Goal: Task Accomplishment & Management: Use online tool/utility

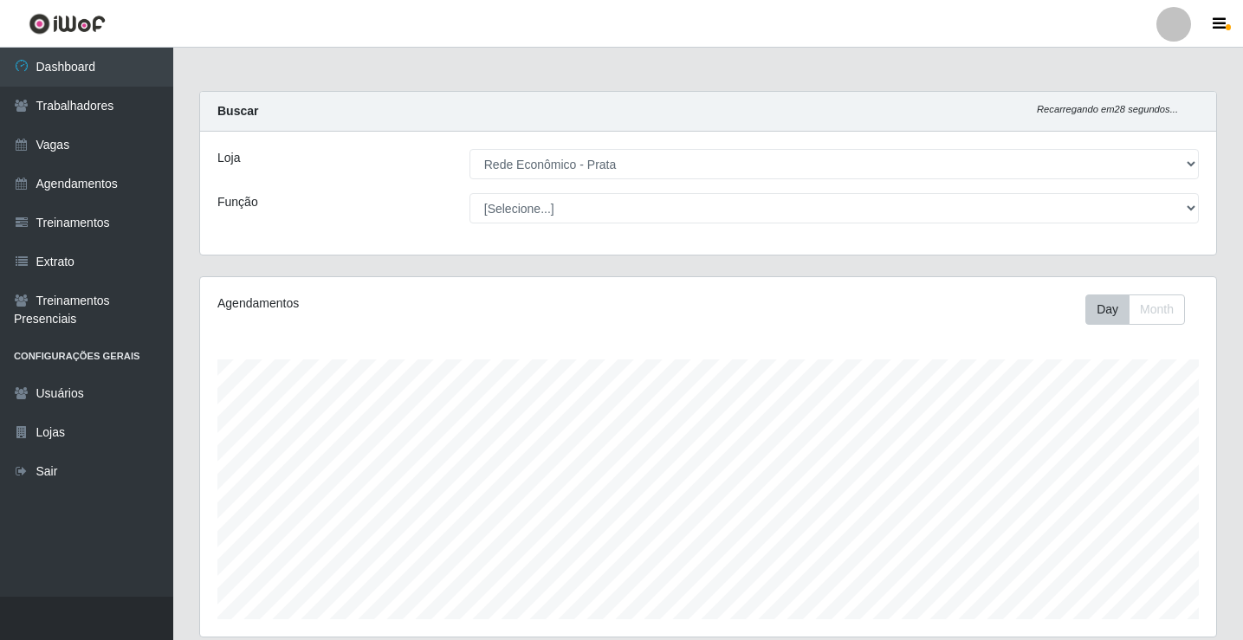
select select "192"
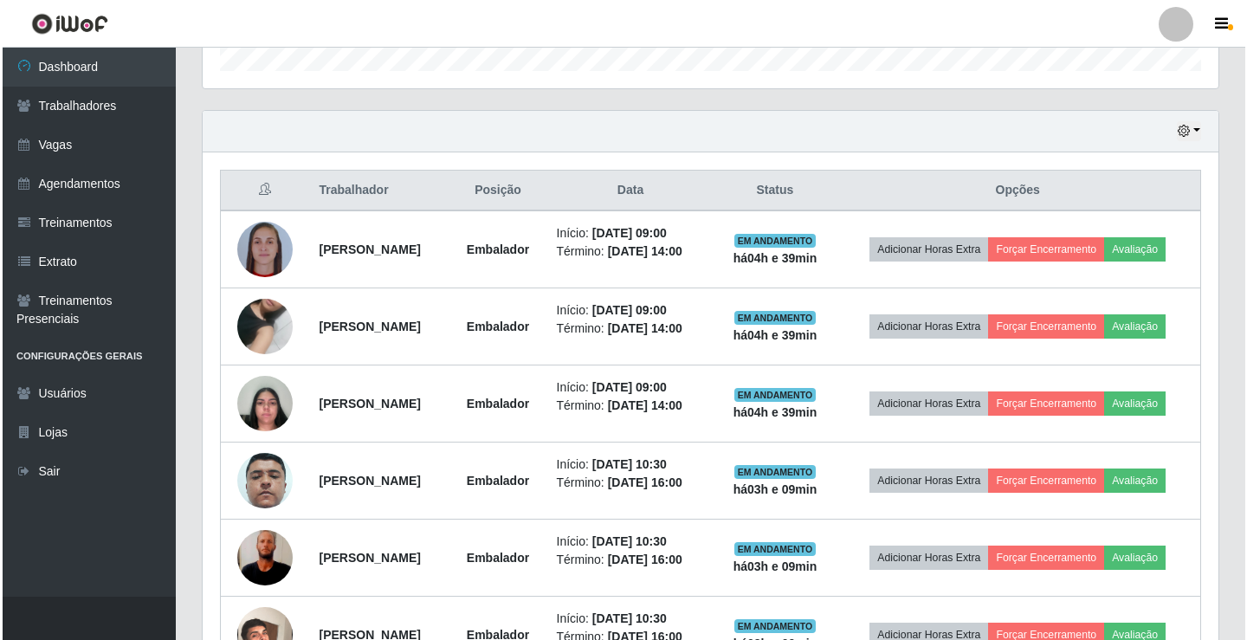
scroll to position [359, 1016]
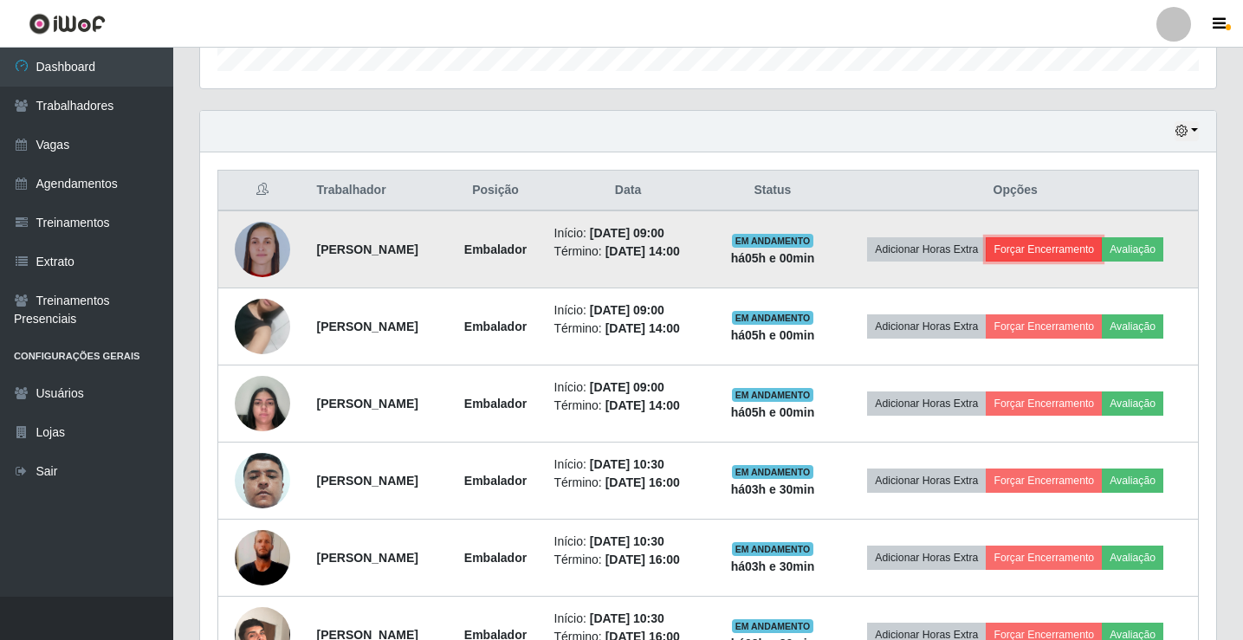
click at [1071, 255] on button "Forçar Encerramento" at bounding box center [1043, 249] width 116 height 24
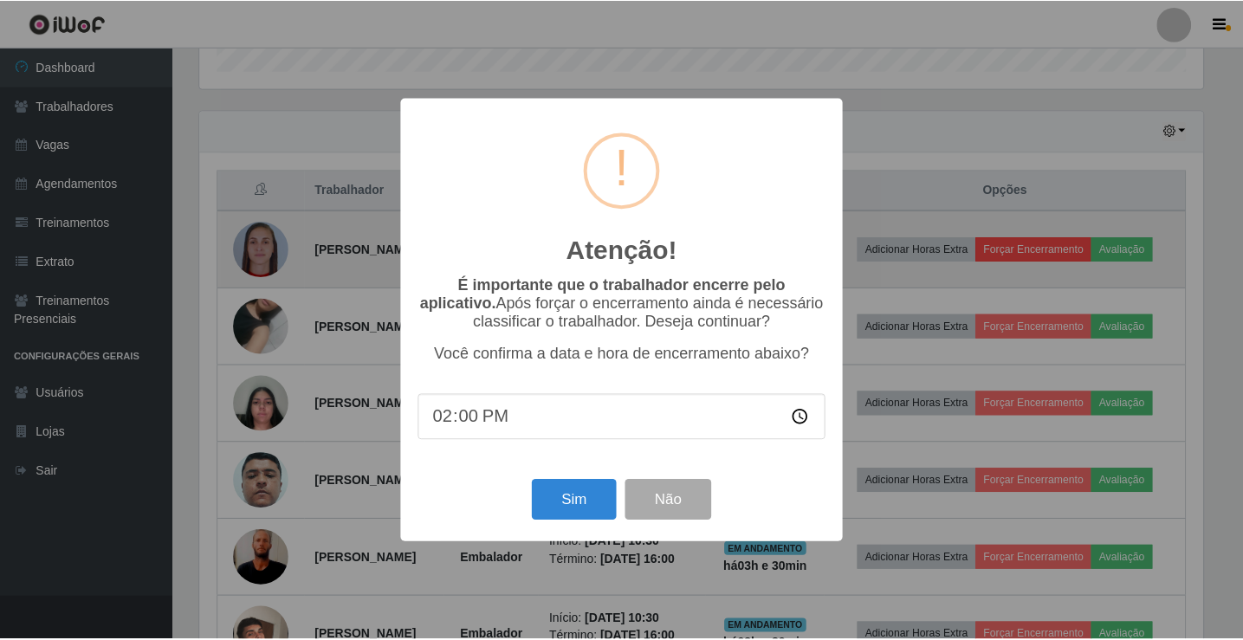
scroll to position [359, 1007]
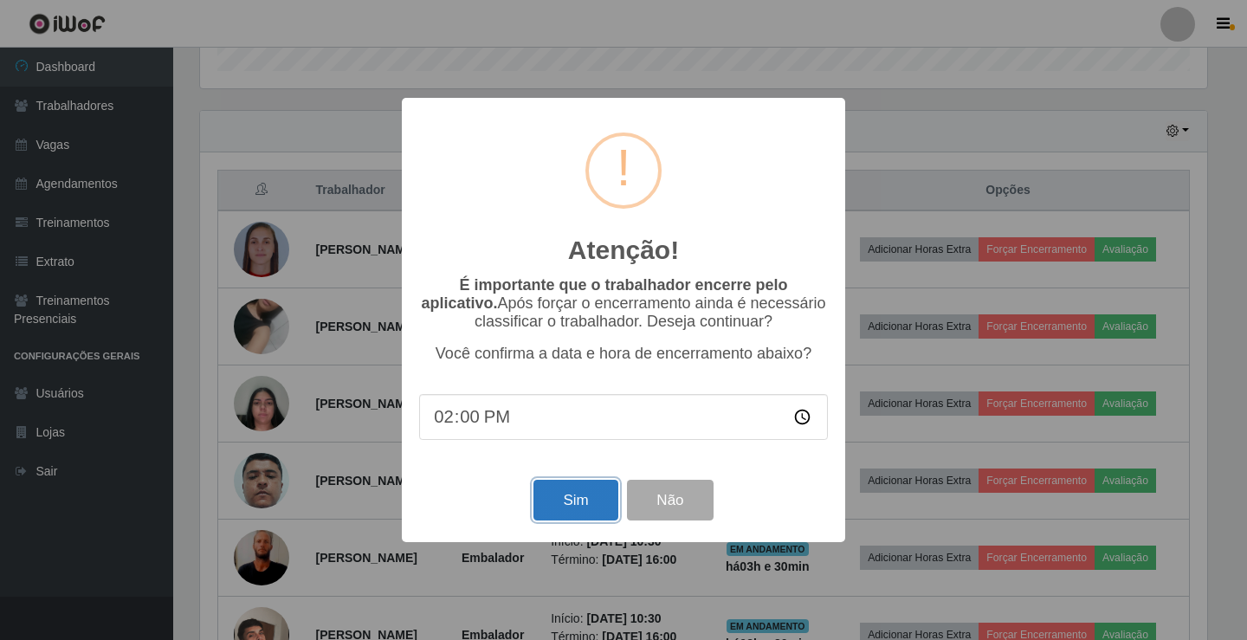
click at [596, 508] on button "Sim" at bounding box center [575, 500] width 84 height 41
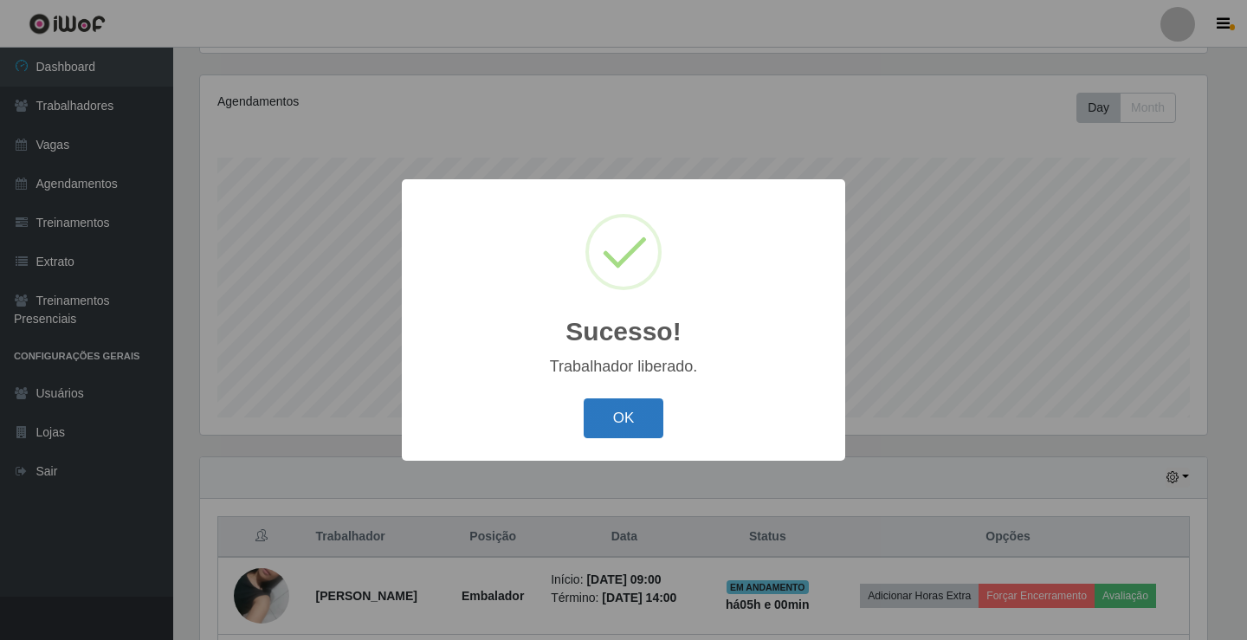
click at [633, 411] on button "OK" at bounding box center [624, 418] width 81 height 41
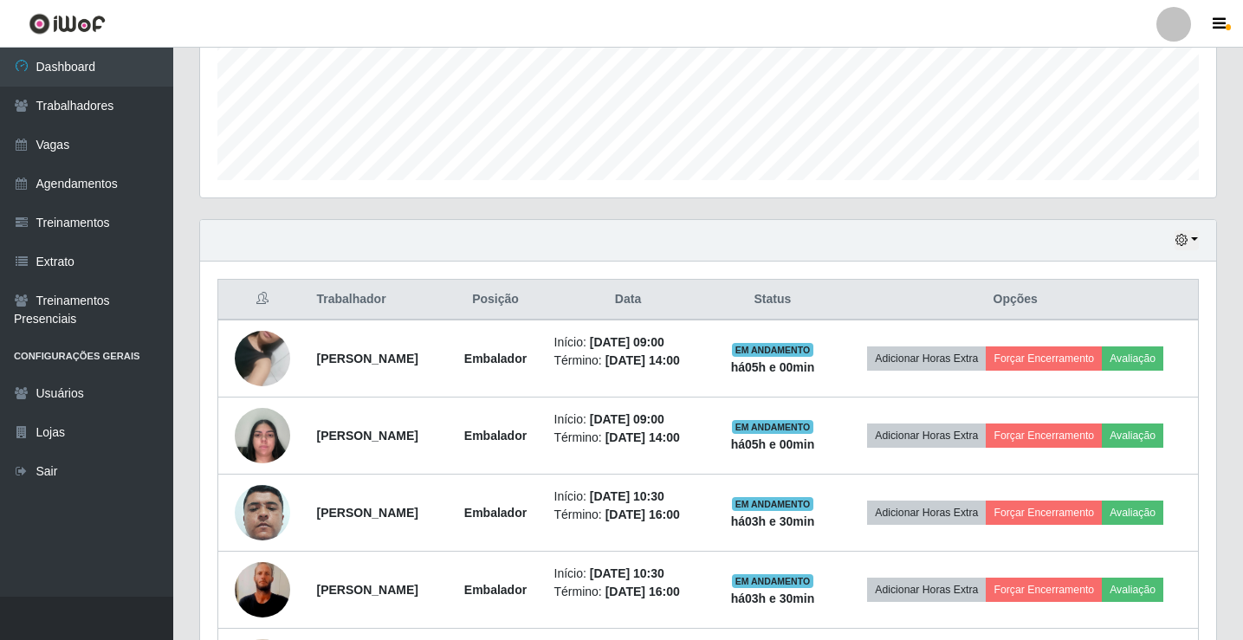
scroll to position [462, 0]
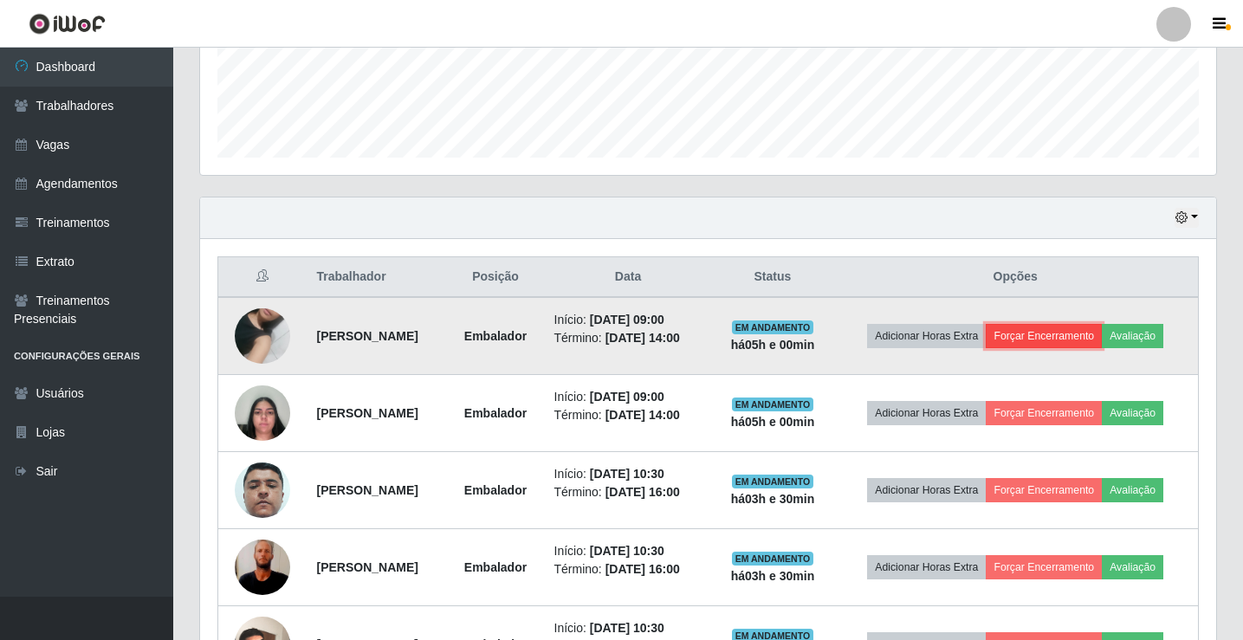
click at [1053, 336] on button "Forçar Encerramento" at bounding box center [1043, 336] width 116 height 24
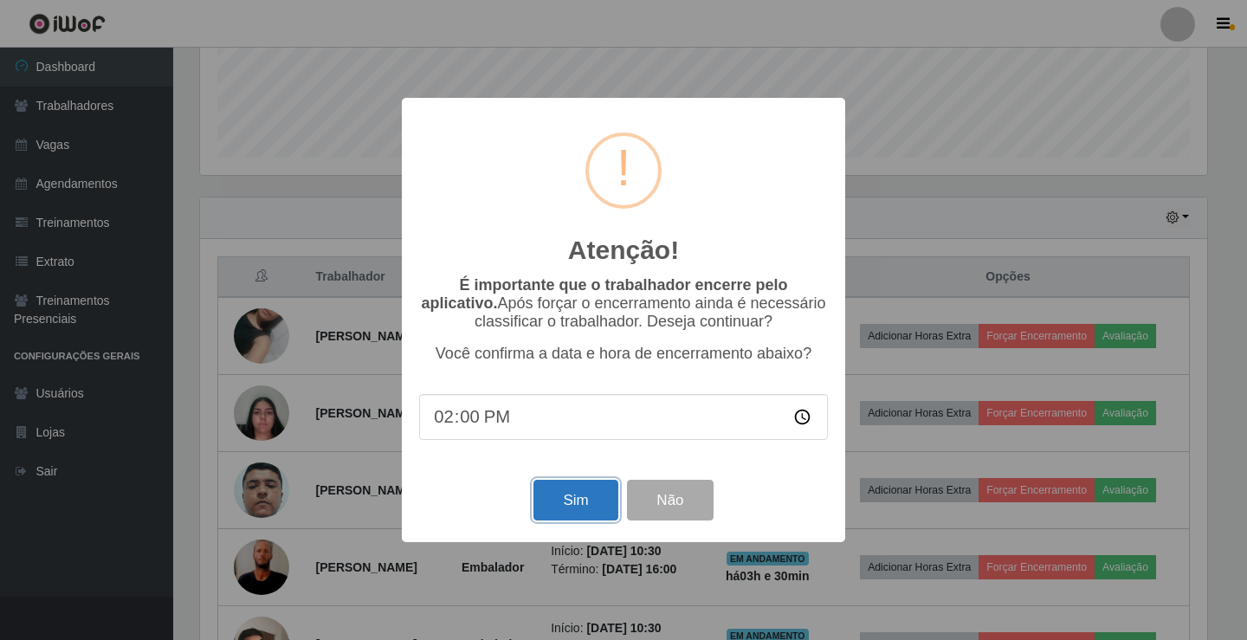
click at [567, 504] on button "Sim" at bounding box center [575, 500] width 84 height 41
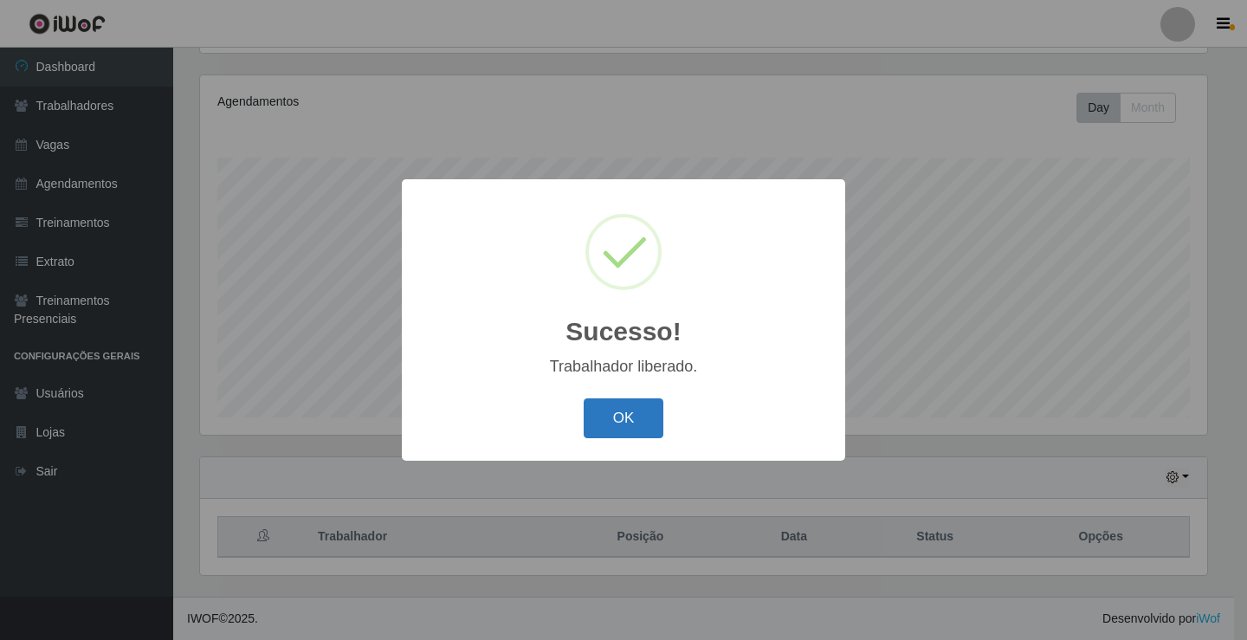
click at [623, 421] on button "OK" at bounding box center [624, 418] width 81 height 41
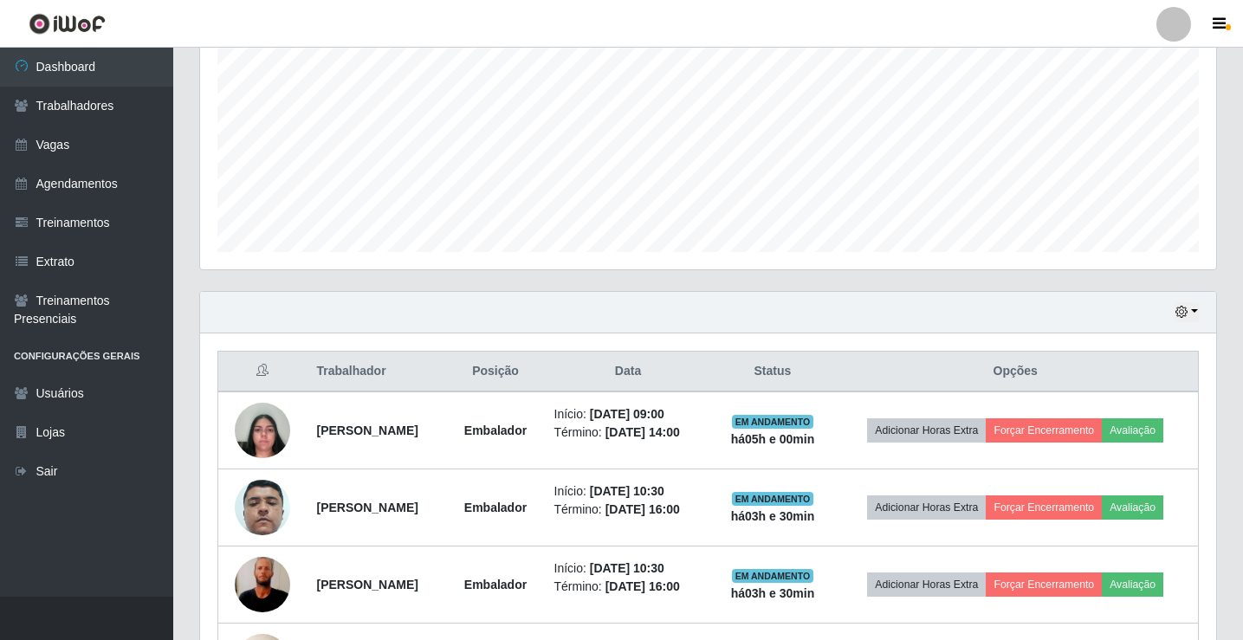
scroll to position [375, 0]
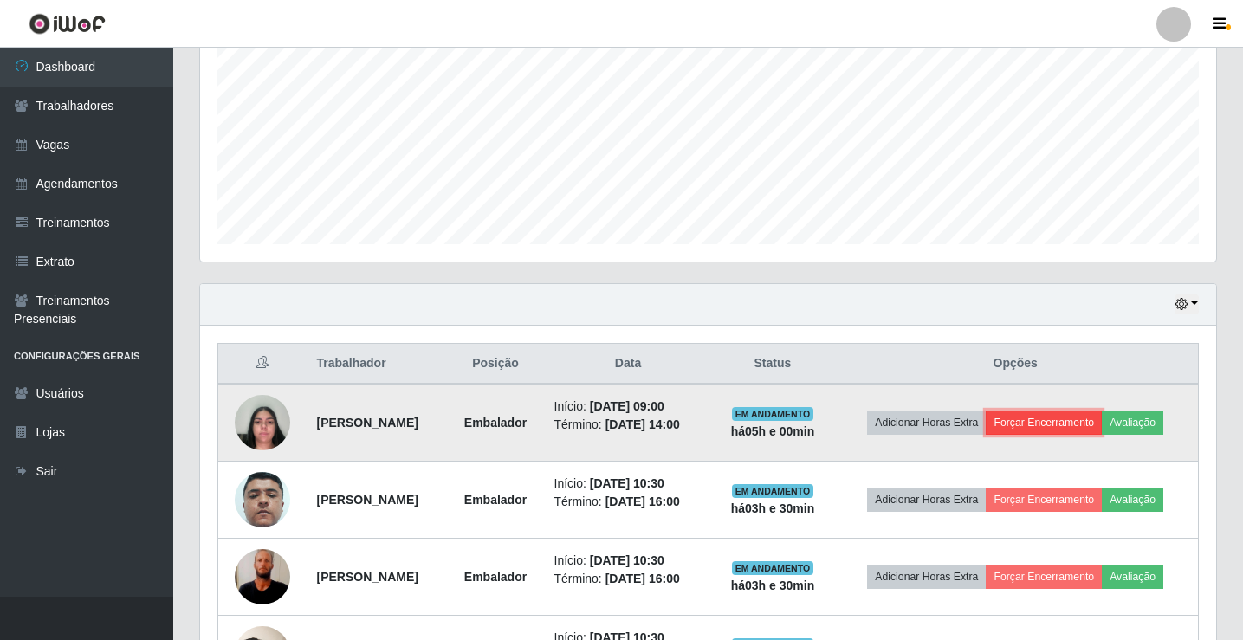
click at [1021, 430] on button "Forçar Encerramento" at bounding box center [1043, 422] width 116 height 24
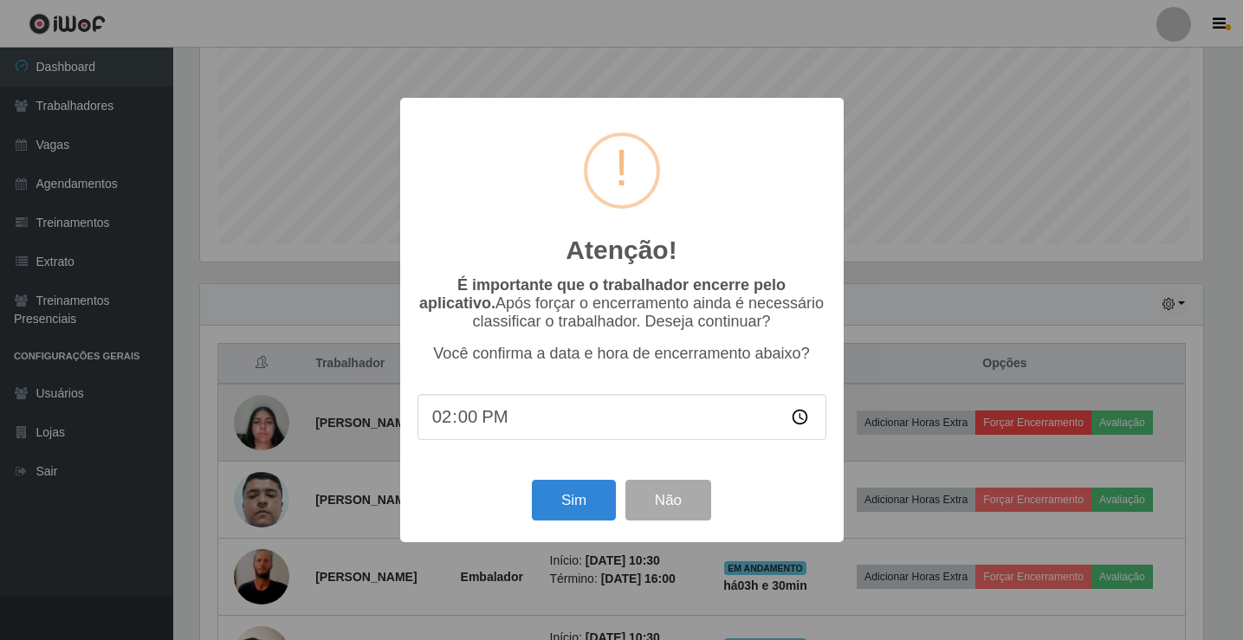
scroll to position [359, 1007]
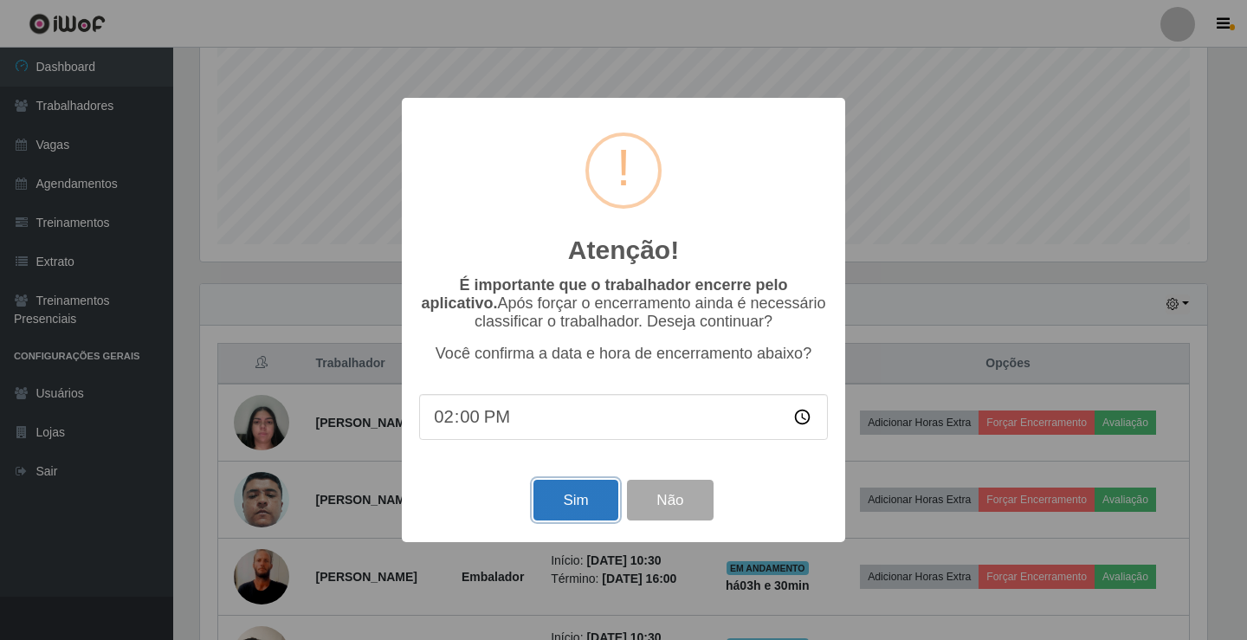
click at [602, 513] on button "Sim" at bounding box center [575, 500] width 84 height 41
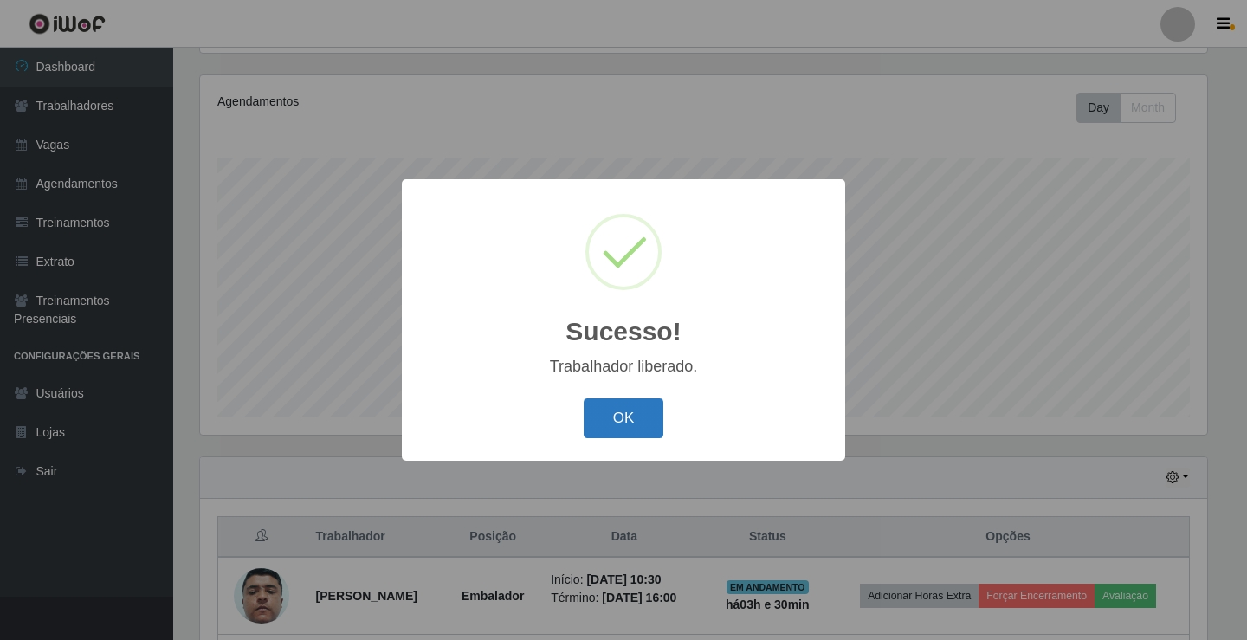
drag, startPoint x: 624, startPoint y: 427, endPoint x: 611, endPoint y: 417, distance: 16.1
click at [611, 417] on button "OK" at bounding box center [624, 418] width 81 height 41
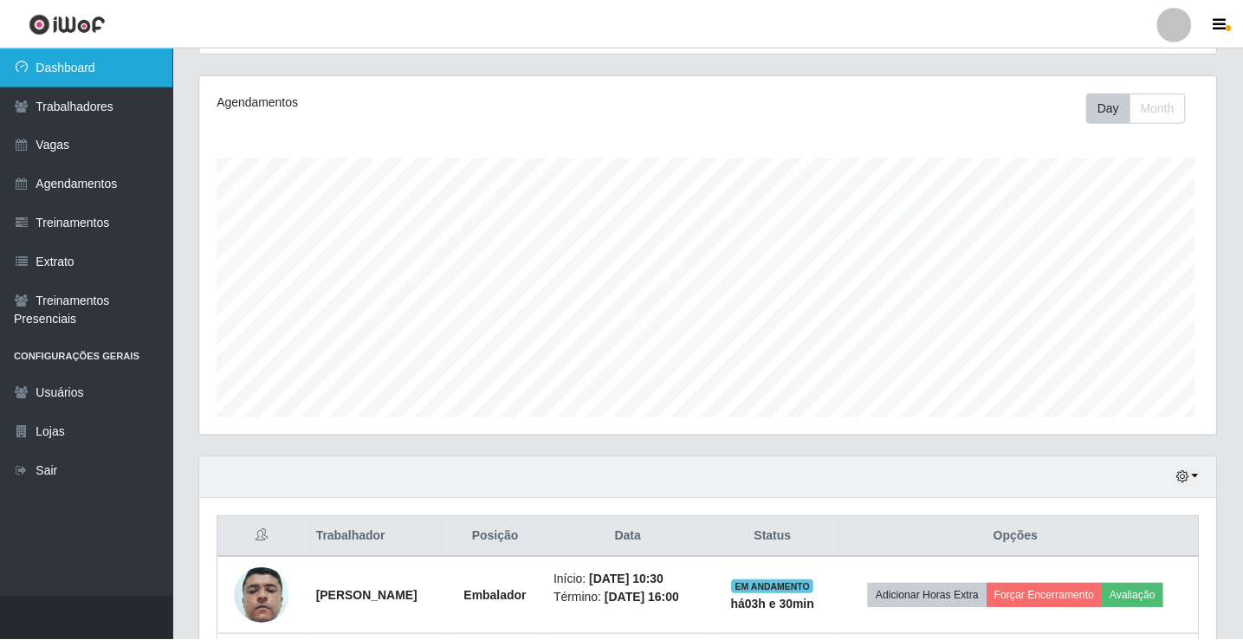
scroll to position [359, 1016]
